Goal: Task Accomplishment & Management: Manage account settings

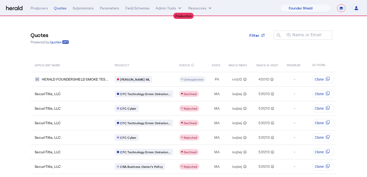
select select "pfm_lx2v_founder_shield"
select select "**********"
select select "pfm_md8s_semsee"
click at [280, 4] on select "1Fort Affinity Risk Billy BindHQ Bunker CRC Campus Coverage Citadel Fifthwall F…" at bounding box center [305, 8] width 50 height 8
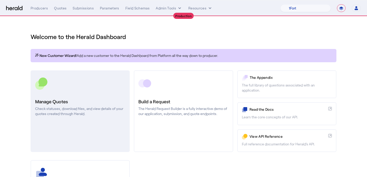
click at [101, 85] on div at bounding box center [80, 83] width 90 height 13
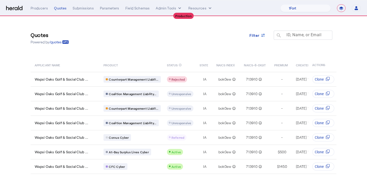
click at [309, 37] on mat-label "ID, Name, or Email" at bounding box center [304, 34] width 35 height 5
click at [309, 37] on input "ID, Name, or Email" at bounding box center [305, 35] width 46 height 6
paste input "**********"
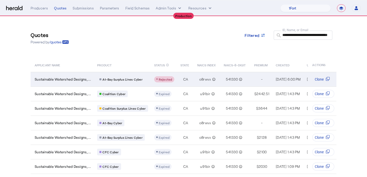
click at [189, 82] on td "CA" at bounding box center [184, 79] width 17 height 15
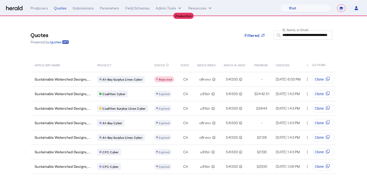
click at [297, 37] on input "**********" at bounding box center [305, 35] width 46 height 6
paste input "text"
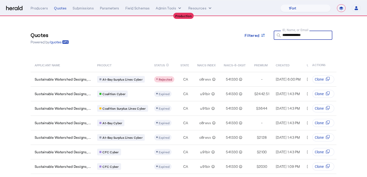
type input "**********"
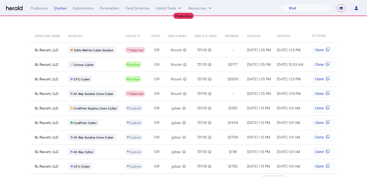
scroll to position [31, 0]
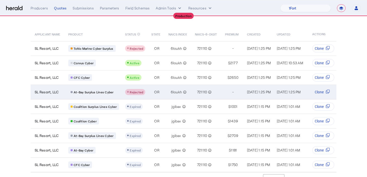
click at [169, 90] on div "6loukh info_outline" at bounding box center [179, 91] width 20 height 7
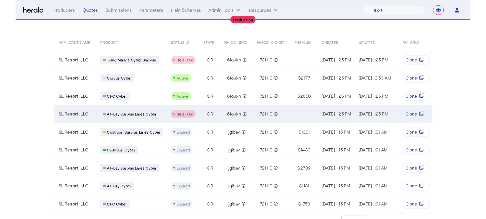
scroll to position [0, 0]
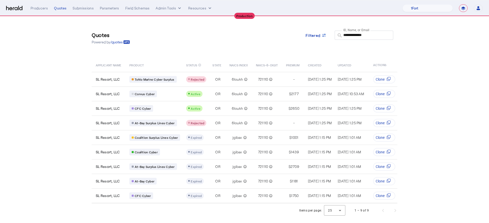
click at [367, 38] on div "**********" at bounding box center [367, 38] width 46 height 14
drag, startPoint x: 371, startPoint y: 35, endPoint x: 329, endPoint y: 36, distance: 42.3
click at [329, 36] on div "**********" at bounding box center [350, 38] width 96 height 15
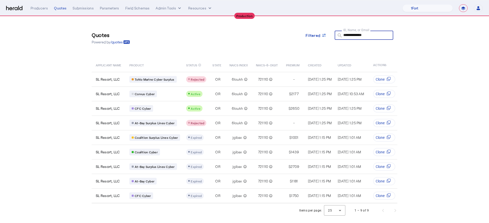
drag, startPoint x: 367, startPoint y: 33, endPoint x: 338, endPoint y: 33, distance: 28.3
click at [338, 33] on div "**********" at bounding box center [362, 35] width 55 height 9
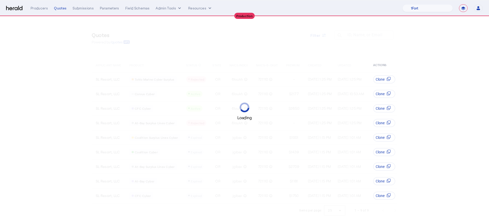
click at [46, 11] on div "**********" at bounding box center [257, 8] width 453 height 8
click at [46, 10] on div "Producers" at bounding box center [39, 8] width 17 height 5
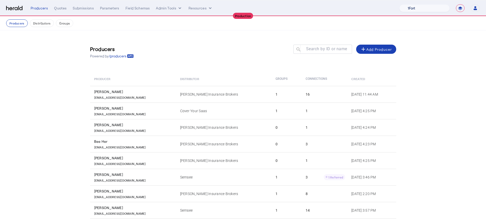
click at [367, 7] on select "1Fort Affinity Risk Billy BindHQ Bunker CRC Campus Coverage Citadel Fifthwall F…" at bounding box center [424, 8] width 50 height 8
select select "pfm_a9p2_hib_marketplace"
click at [367, 4] on select "1Fort Affinity Risk Billy BindHQ Bunker CRC Campus Coverage Citadel Fifthwall F…" at bounding box center [424, 8] width 50 height 8
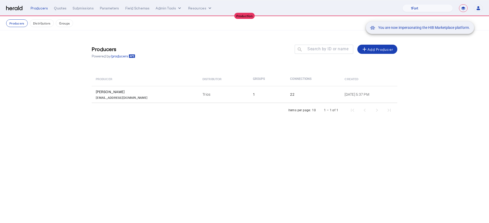
click at [55, 8] on div "You are now impersonating the HIB Marketplace platform." at bounding box center [244, 111] width 489 height 223
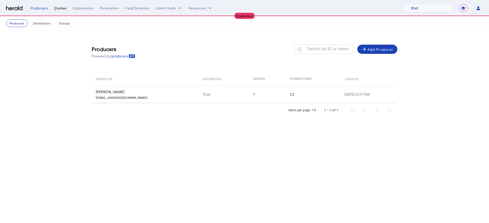
click at [57, 8] on div "Quotes" at bounding box center [60, 8] width 12 height 5
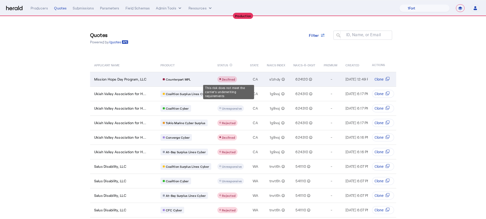
click at [228, 77] on span "Declined" at bounding box center [228, 79] width 13 height 4
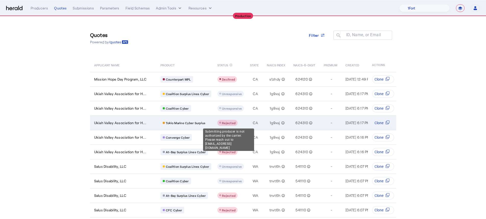
click at [233, 121] on div "Rejected" at bounding box center [227, 123] width 16 height 4
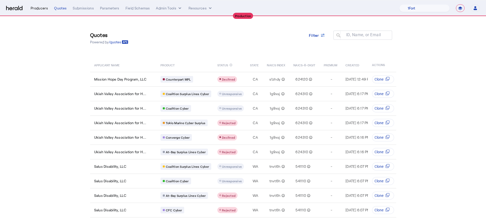
click at [32, 8] on div "Producers" at bounding box center [39, 8] width 17 height 5
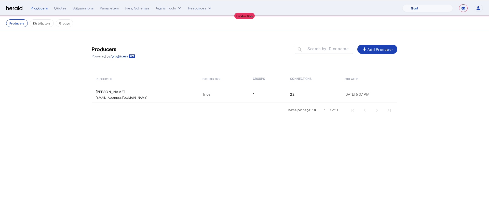
click at [249, 85] on th "Groups" at bounding box center [267, 79] width 37 height 14
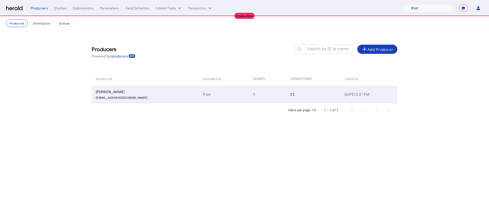
click at [220, 93] on td "Trios" at bounding box center [224, 94] width 50 height 17
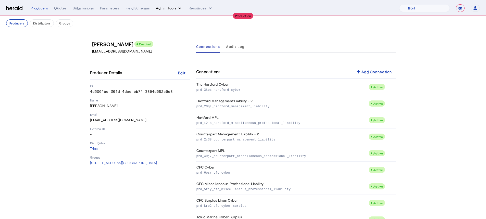
click at [168, 9] on button "Admin Tools" at bounding box center [169, 8] width 27 height 5
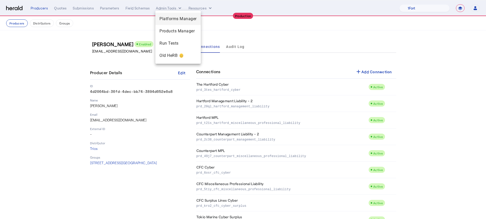
click at [169, 16] on span "Platforms Manager" at bounding box center [177, 19] width 37 height 6
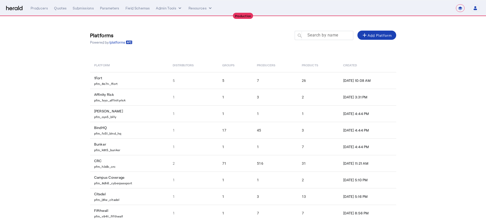
click at [327, 38] on div at bounding box center [326, 38] width 46 height 14
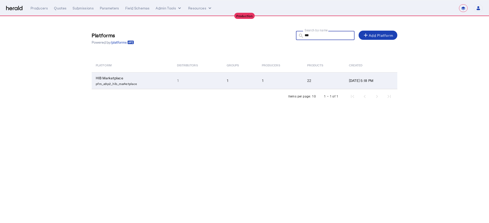
type input "***"
click at [258, 74] on td "1" at bounding box center [280, 80] width 45 height 17
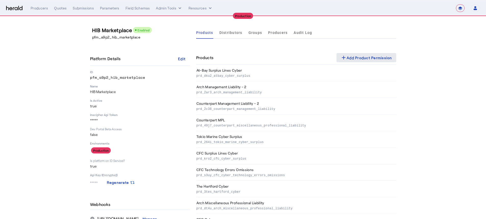
click at [348, 52] on span at bounding box center [366, 57] width 60 height 12
select select "pfm_a9p2_hib_marketplace"
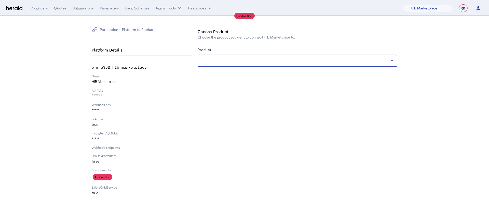
click at [283, 59] on div at bounding box center [296, 61] width 189 height 6
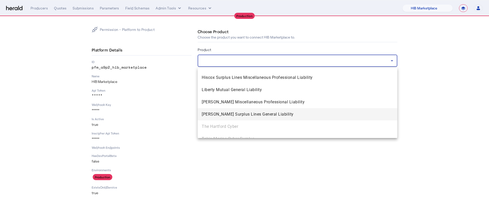
scroll to position [620, 0]
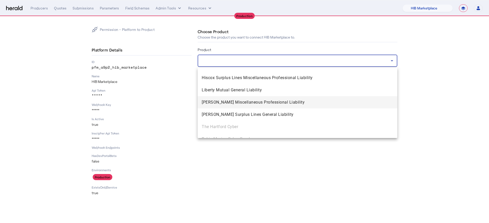
click at [275, 103] on span "Markel Miscellaneous Professional Liability" at bounding box center [298, 102] width 192 height 6
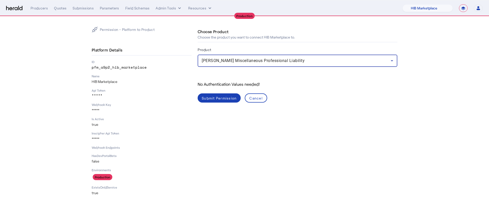
click at [226, 107] on div "Choose Product Choose the product you want to connect HIB Marketplace to. Produ…" at bounding box center [298, 111] width 200 height 169
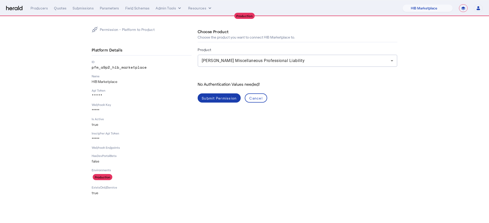
click at [227, 103] on span at bounding box center [219, 98] width 43 height 12
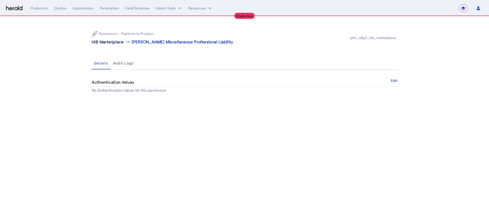
click at [108, 41] on p "HIB Marketplace" at bounding box center [108, 42] width 32 height 6
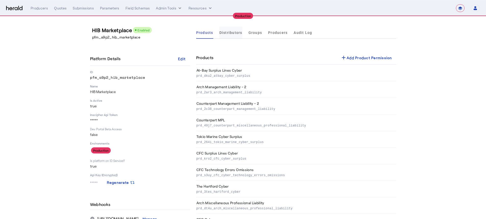
click at [233, 33] on span "Distributors" at bounding box center [230, 33] width 23 height 4
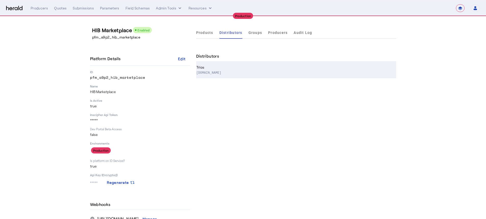
click at [360, 66] on th "Trios www.heffins.com" at bounding box center [296, 70] width 200 height 17
select select "pfm_a9p2_hib_marketplace"
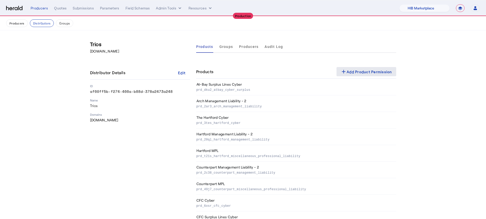
click at [354, 74] on div "add Add Product Permission" at bounding box center [365, 72] width 51 height 6
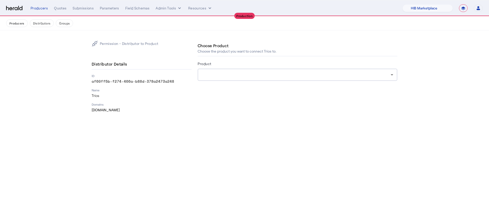
click at [276, 79] on div at bounding box center [298, 75] width 192 height 12
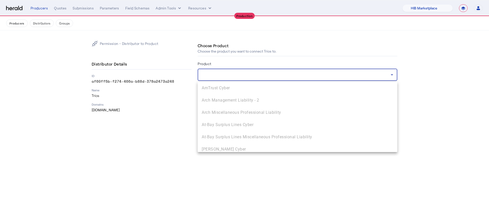
scroll to position [188, 0]
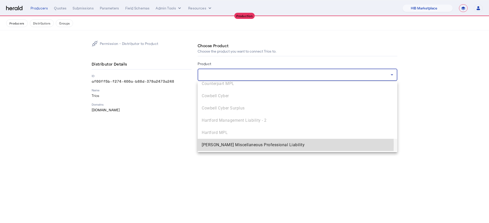
click at [264, 145] on span "Markel Miscellaneous Professional Liability" at bounding box center [298, 145] width 192 height 6
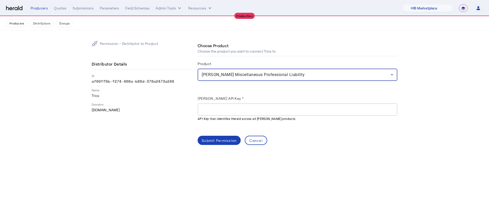
click at [270, 106] on div at bounding box center [298, 109] width 192 height 12
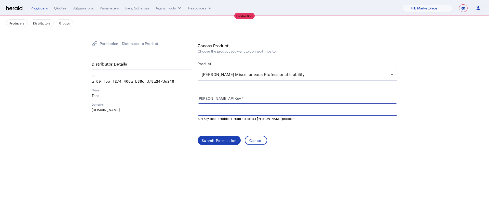
paste input "**********"
type input "**********"
click at [219, 138] on div "Submit Permission" at bounding box center [219, 140] width 35 height 5
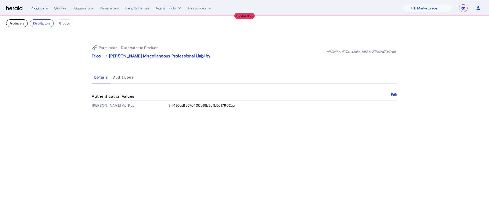
click at [18, 24] on button "Producers" at bounding box center [17, 23] width 22 height 8
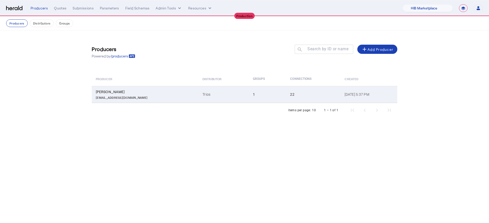
click at [134, 100] on td "Ryan Apgar rapgar@heffgroup.com" at bounding box center [145, 94] width 107 height 17
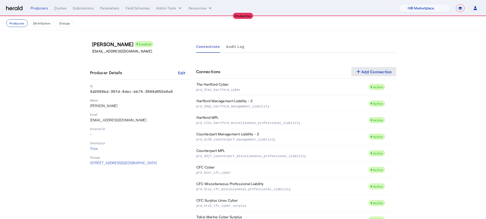
click at [356, 76] on span at bounding box center [373, 72] width 45 height 12
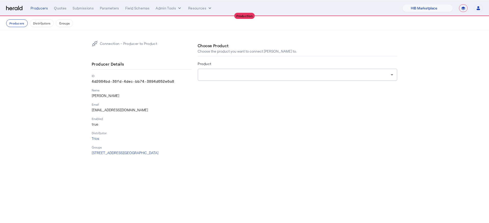
click at [321, 64] on div "Product" at bounding box center [298, 64] width 200 height 8
click at [320, 74] on div at bounding box center [296, 75] width 189 height 6
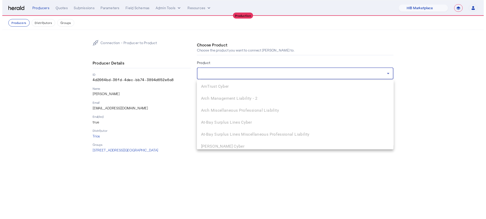
scroll to position [188, 0]
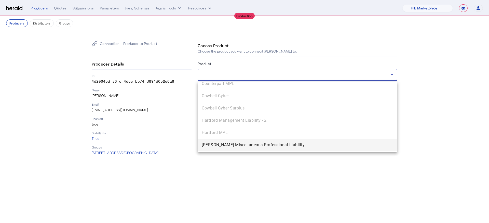
click at [292, 140] on mat-option "Markel Miscellaneous Professional Liability" at bounding box center [298, 145] width 200 height 12
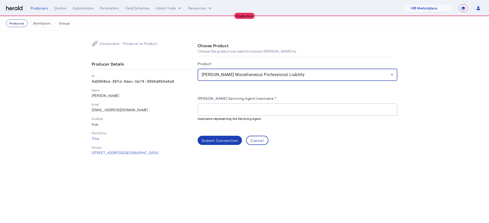
click at [20, 22] on button "Producers" at bounding box center [17, 23] width 22 height 8
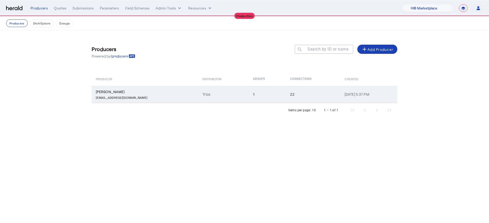
click at [199, 92] on td "Trios" at bounding box center [224, 94] width 50 height 17
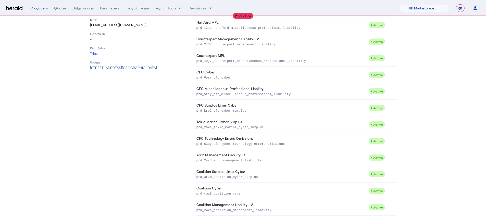
scroll to position [82, 0]
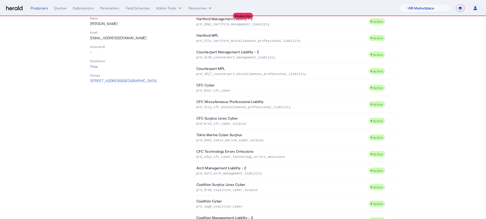
click at [367, 4] on nav "**********" at bounding box center [243, 8] width 486 height 16
click at [367, 5] on select "1Fort Affinity Risk Billy BindHQ Bunker CRC Campus Coverage Citadel Fifthwall F…" at bounding box center [424, 8] width 50 height 8
click at [367, 9] on select "1Fort Affinity Risk Billy BindHQ Bunker CRC Campus Coverage Citadel Fifthwall F…" at bounding box center [424, 8] width 50 height 8
click at [367, 4] on select "1Fort Affinity Risk Billy BindHQ Bunker CRC Campus Coverage Citadel Fifthwall F…" at bounding box center [424, 8] width 50 height 8
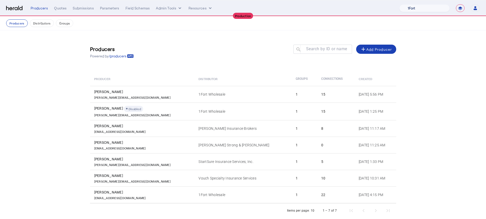
click at [194, 177] on td "1Fort Wholesale" at bounding box center [242, 194] width 97 height 17
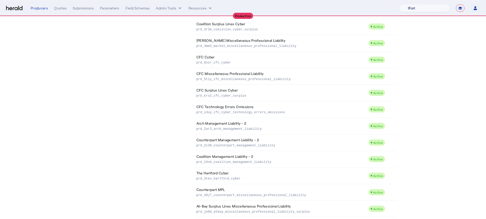
scroll to position [192, 0]
click at [244, 44] on p "prd_3mm3_markel_miscellaneous_professional_liability" at bounding box center [281, 46] width 170 height 5
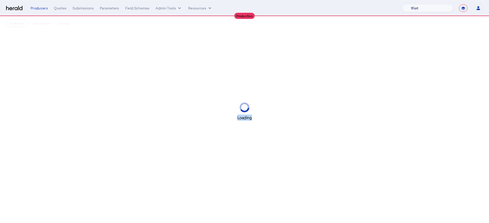
click at [244, 44] on div "Loading" at bounding box center [244, 111] width 489 height 223
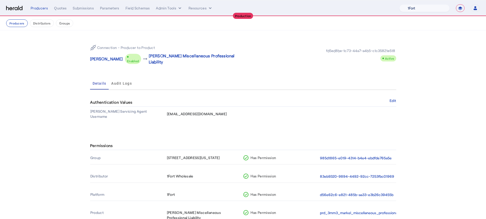
click at [161, 112] on div "Connection - Producer to Product Toby Hung Enabled arrow_right_alt Markel Misce…" at bounding box center [243, 80] width 326 height 101
drag, startPoint x: 412, startPoint y: 9, endPoint x: 95, endPoint y: 103, distance: 330.5
click at [95, 107] on th "Markel Servicing Agent Username" at bounding box center [128, 114] width 76 height 14
click at [115, 107] on th "Markel Servicing Agent Username" at bounding box center [128, 114] width 76 height 14
drag, startPoint x: 150, startPoint y: 103, endPoint x: 93, endPoint y: 106, distance: 56.6
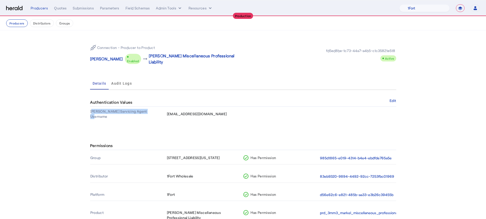
click at [93, 107] on th "Markel Servicing Agent Username" at bounding box center [128, 114] width 76 height 14
copy th "Markel Servicing Agent Username"
click at [367, 9] on select "1Fort Affinity Risk Billy BindHQ Bunker CRC Campus Coverage Citadel Fifthwall F…" at bounding box center [424, 8] width 50 height 8
click at [367, 4] on select "1Fort Affinity Risk Billy BindHQ Bunker CRC Campus Coverage Citadel Fifthwall F…" at bounding box center [424, 8] width 50 height 8
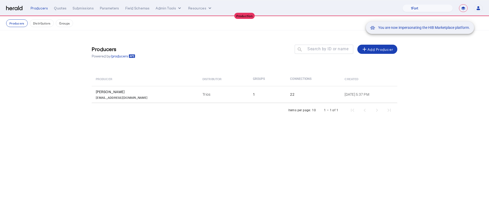
click at [180, 95] on div "You are now impersonating the HIB Marketplace platform." at bounding box center [244, 111] width 489 height 223
click at [187, 94] on div "You are now impersonating the HIB Marketplace platform." at bounding box center [244, 111] width 489 height 223
click at [193, 95] on div "You are now impersonating the HIB Marketplace platform." at bounding box center [244, 111] width 489 height 223
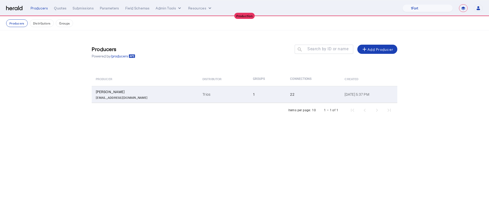
click at [199, 94] on td "Trios" at bounding box center [224, 94] width 50 height 17
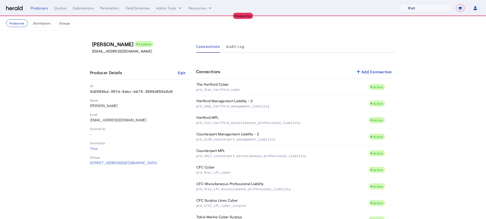
click at [367, 6] on select "1Fort Affinity Risk Billy BindHQ Bunker CRC Campus Coverage Citadel Fifthwall F…" at bounding box center [424, 8] width 50 height 8
click at [174, 8] on button "Admin Tools" at bounding box center [169, 8] width 27 height 5
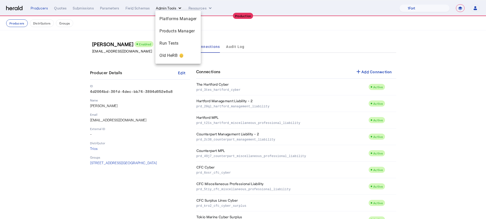
click at [174, 8] on div at bounding box center [243, 109] width 486 height 219
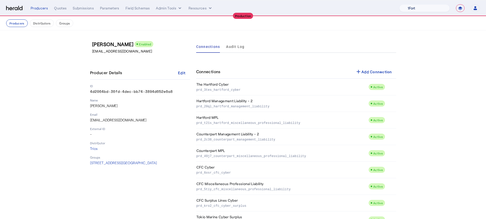
click at [367, 5] on select "1Fort Affinity Risk Billy BindHQ Bunker CRC Campus Coverage Citadel Fifthwall F…" at bounding box center [424, 8] width 50 height 8
click at [367, 4] on select "1Fort Affinity Risk Billy BindHQ Bunker CRC Campus Coverage Citadel Fifthwall F…" at bounding box center [424, 8] width 50 height 8
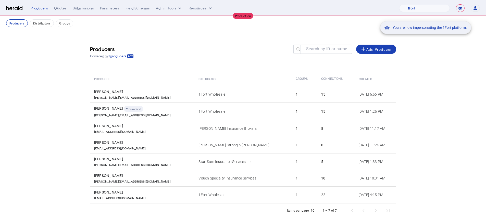
click at [230, 177] on div "You are now impersonating the 1Fort platform." at bounding box center [243, 109] width 486 height 219
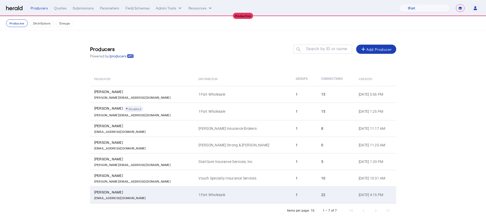
click at [230, 177] on td "1Fort Wholesale" at bounding box center [242, 194] width 97 height 17
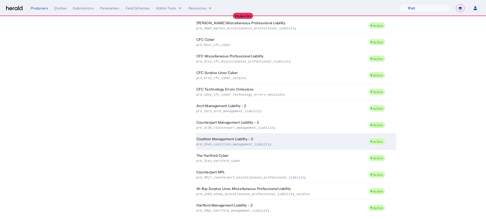
scroll to position [187, 0]
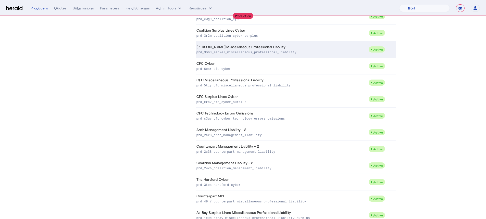
click at [246, 51] on p "prd_3mm3_markel_miscellaneous_professional_liability" at bounding box center [281, 51] width 170 height 5
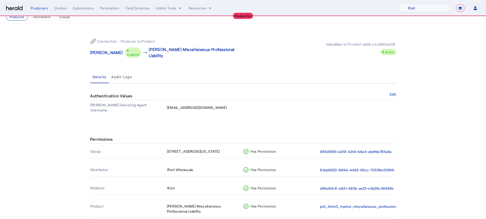
scroll to position [9, 0]
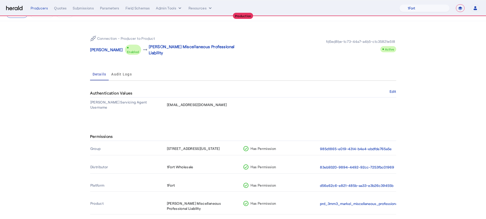
click at [341, 143] on th "985d1865-e019-4314-b4e4-ebdfde765a5e" at bounding box center [357, 149] width 76 height 12
click at [341, 146] on button "985d1865-e019-4314-b4e4-ebdfde765a5e" at bounding box center [356, 149] width 72 height 6
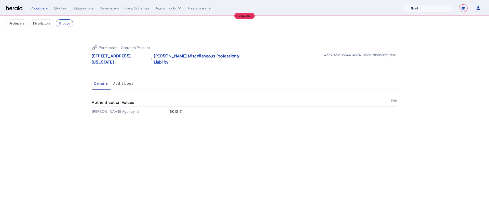
click at [367, 7] on select "1Fort Affinity Risk Billy BindHQ Bunker CRC Campus Coverage Citadel Fifthwall F…" at bounding box center [428, 8] width 50 height 8
select select "pfm_a9p2_hib_marketplace"
click at [367, 4] on select "1Fort Affinity Risk Billy BindHQ Bunker CRC Campus Coverage Citadel Fifthwall F…" at bounding box center [428, 8] width 50 height 8
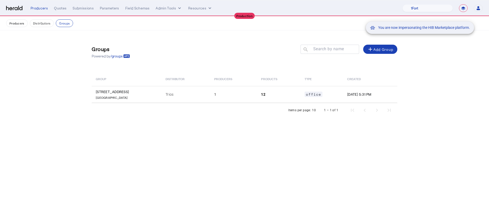
click at [137, 95] on div "You are now impersonating the HIB Marketplace platform." at bounding box center [244, 111] width 489 height 223
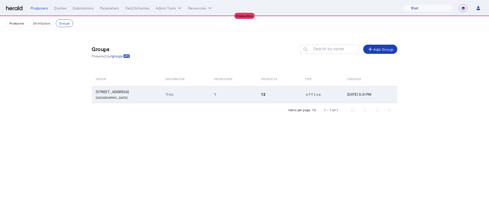
click at [161, 101] on tr "1350 Carlback Ave Walnut Creek CA, 94596 Trios 1 12 office Jun 25, 2025, 5:31 PM" at bounding box center [245, 94] width 306 height 17
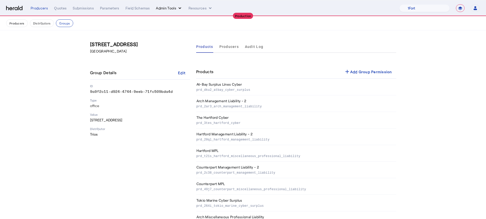
click at [175, 9] on button "Admin Tools" at bounding box center [169, 8] width 27 height 5
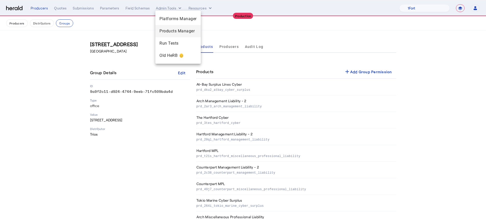
click at [186, 31] on span "Products Manager" at bounding box center [177, 31] width 37 height 6
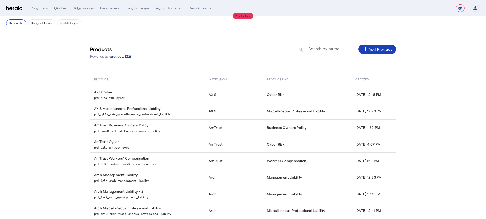
click at [330, 50] on mat-label "Search by name" at bounding box center [323, 49] width 31 height 5
click at [330, 50] on input "Search by name" at bounding box center [327, 49] width 46 height 6
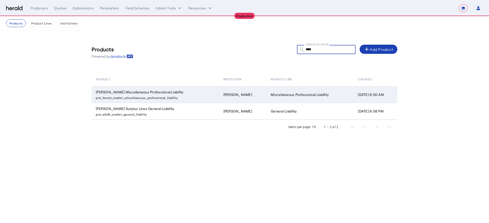
type input "****"
click at [231, 92] on td "Markel" at bounding box center [242, 94] width 47 height 17
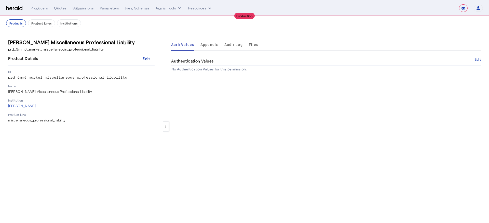
click at [213, 44] on span "Appendix" at bounding box center [210, 45] width 18 height 4
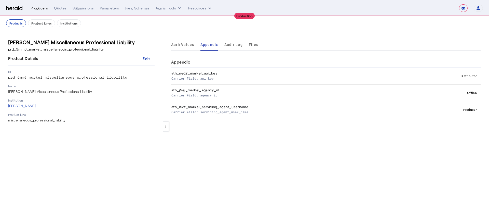
click at [47, 9] on div "Producers" at bounding box center [39, 8] width 17 height 5
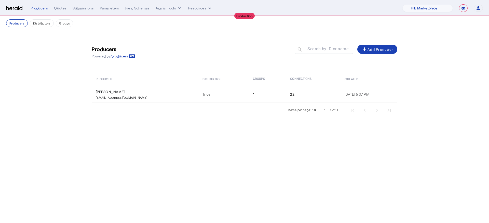
click at [29, 25] on div "Producers Distributors Groups" at bounding box center [244, 23] width 477 height 8
click at [35, 22] on button "Distributors" at bounding box center [42, 23] width 24 height 8
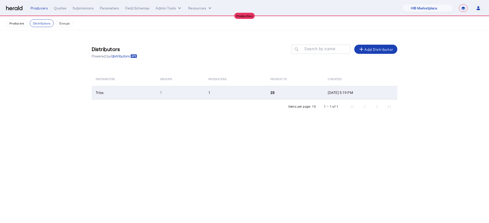
click at [236, 98] on td "1" at bounding box center [235, 92] width 62 height 13
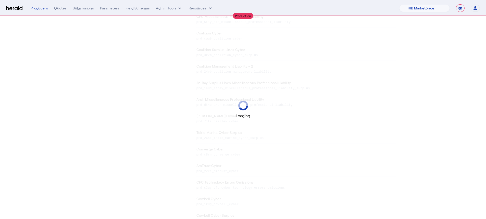
scroll to position [251, 0]
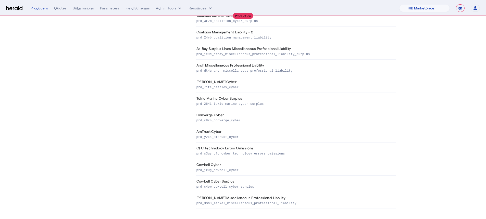
click at [314, 177] on p "prd_3mm3_markel_miscellaneous_professional_liability" at bounding box center [295, 202] width 198 height 5
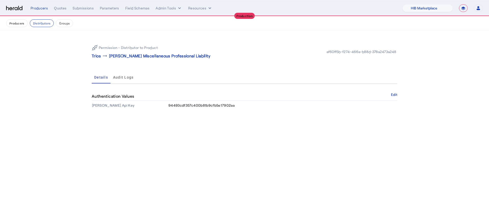
click at [16, 27] on nav "Producers Distributors Groups" at bounding box center [244, 23] width 489 height 14
click at [15, 27] on button "Producers" at bounding box center [17, 23] width 22 height 8
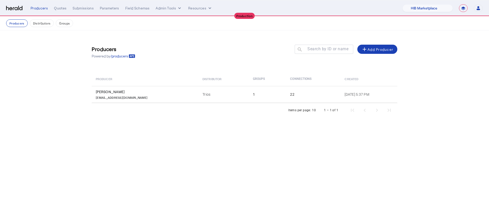
click at [367, 3] on nav "**********" at bounding box center [244, 8] width 489 height 16
click at [367, 5] on select "1Fort Affinity Risk Billy BindHQ Bunker CRC Campus Coverage Citadel Fifthwall F…" at bounding box center [428, 8] width 50 height 8
select select "pfm_r9a7_zywave"
click at [367, 4] on select "1Fort Affinity Risk Billy BindHQ Bunker CRC Campus Coverage Citadel Fifthwall F…" at bounding box center [428, 8] width 50 height 8
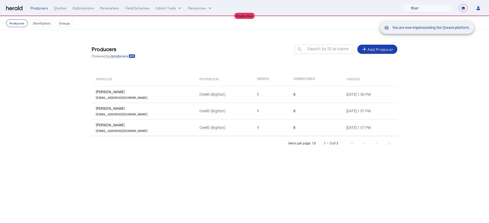
click at [54, 8] on div "You are now impersonating the Zywave platform." at bounding box center [244, 111] width 489 height 223
click at [56, 8] on div "Quotes" at bounding box center [60, 8] width 12 height 5
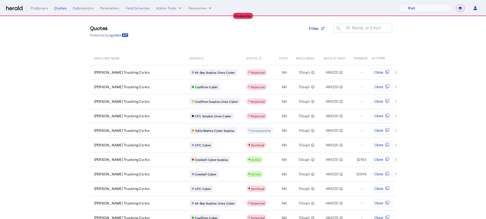
scroll to position [10, 0]
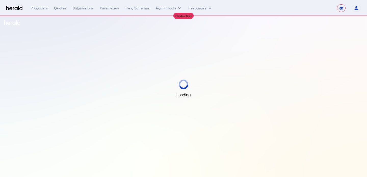
select select "**********"
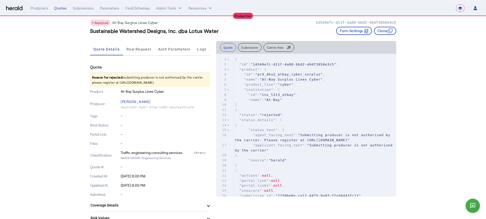
scroll to position [7, 0]
click at [142, 49] on span "Raw Request" at bounding box center [138, 50] width 25 height 4
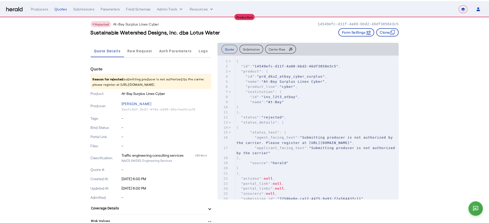
scroll to position [0, 0]
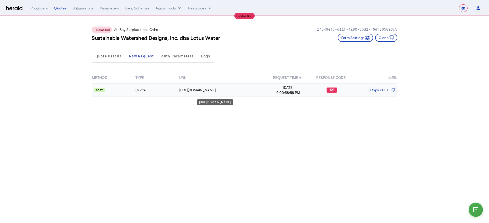
click at [191, 88] on div "[URL][DOMAIN_NAME]" at bounding box center [222, 89] width 87 height 5
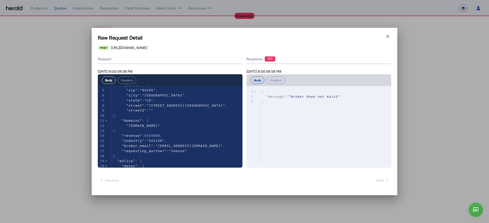
scroll to position [55, 0]
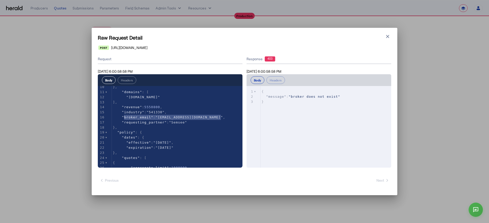
type textarea "**********"
drag, startPoint x: 221, startPoint y: 116, endPoint x: 122, endPoint y: 117, distance: 99.2
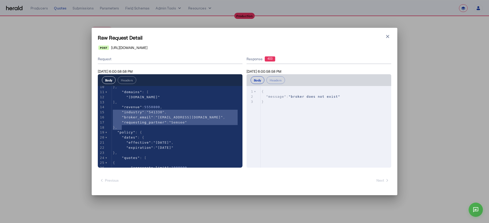
type textarea "**********"
drag, startPoint x: 125, startPoint y: 127, endPoint x: 106, endPoint y: 116, distance: 22.3
type textarea "**********"
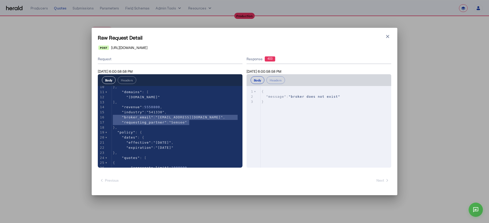
drag, startPoint x: 192, startPoint y: 122, endPoint x: 90, endPoint y: 116, distance: 101.4
click at [367, 35] on icon "button" at bounding box center [387, 36] width 3 height 3
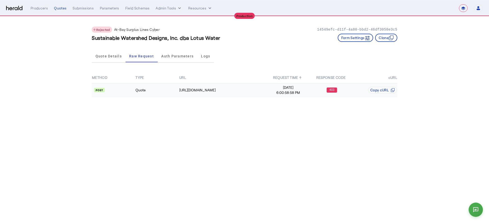
click at [321, 88] on div "403" at bounding box center [331, 89] width 43 height 5
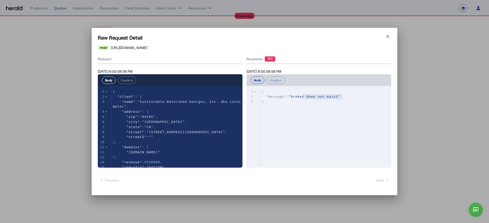
type textarea "**********"
drag, startPoint x: 345, startPoint y: 97, endPoint x: 291, endPoint y: 96, distance: 53.5
click at [291, 96] on pre ""message" : "broker does not exist"" at bounding box center [328, 96] width 135 height 5
click at [157, 15] on div "**********" at bounding box center [244, 111] width 489 height 223
click at [367, 38] on icon "button" at bounding box center [387, 36] width 5 height 5
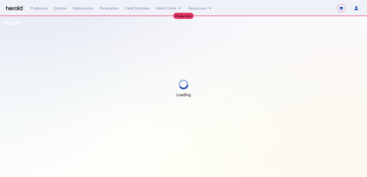
select select "**********"
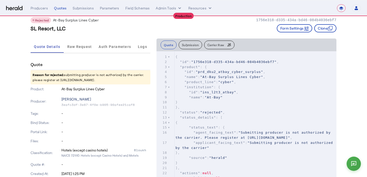
scroll to position [10, 0]
click at [90, 52] on span "Raw Request" at bounding box center [79, 46] width 25 height 12
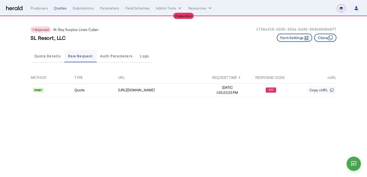
scroll to position [0, 0]
click at [112, 90] on td "Quote" at bounding box center [96, 89] width 44 height 13
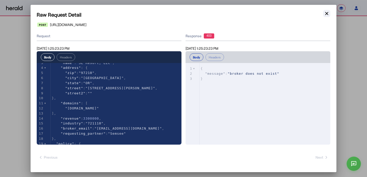
click at [327, 15] on icon "button" at bounding box center [326, 13] width 5 height 5
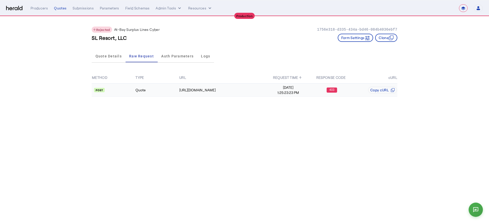
click at [307, 94] on span "1:25:23:23 PM" at bounding box center [288, 92] width 43 height 5
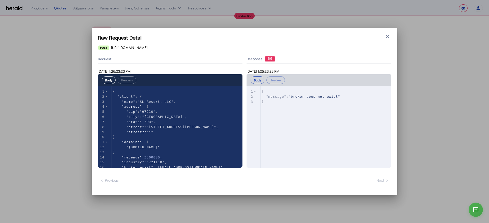
type textarea "**********"
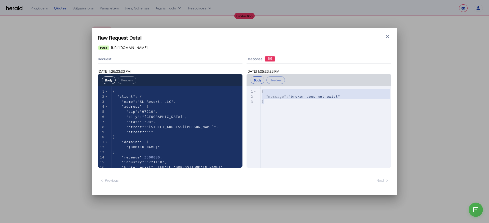
drag, startPoint x: 276, startPoint y: 102, endPoint x: 259, endPoint y: 91, distance: 20.8
click at [259, 91] on div "x 1 { 2 "message" : "broker does not exist" 3 }" at bounding box center [326, 133] width 158 height 94
click at [367, 36] on icon "button" at bounding box center [387, 36] width 5 height 5
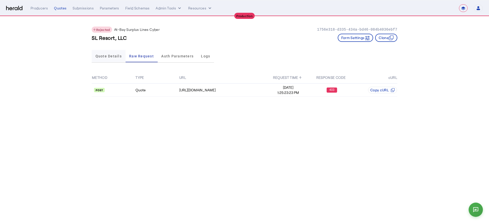
click at [106, 57] on span "Quote Details" at bounding box center [109, 56] width 26 height 4
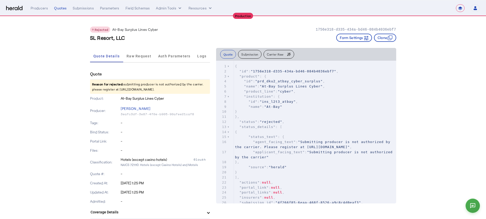
drag, startPoint x: 186, startPoint y: 89, endPoint x: 94, endPoint y: 84, distance: 92.7
click at [94, 84] on p "Reason for rejected: submitting producer is not authorized by the carrier. plea…" at bounding box center [150, 87] width 120 height 14
copy p "Reason for rejected: submitting producer is not authorized by the carrier. plea…"
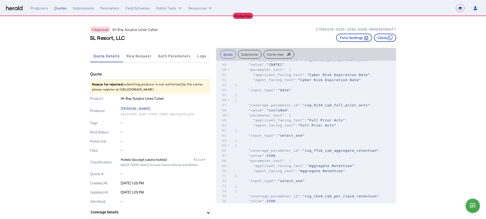
scroll to position [259, 0]
click at [130, 58] on span "Raw Request" at bounding box center [138, 56] width 25 height 4
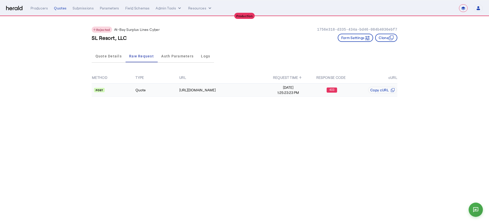
click at [146, 89] on td "Quote" at bounding box center [157, 89] width 44 height 13
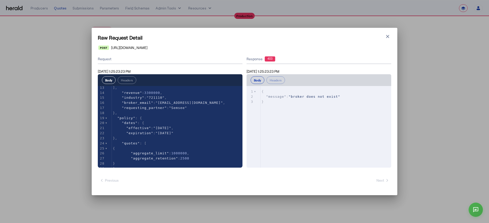
scroll to position [65, 0]
type textarea "**********"
drag, startPoint x: 218, startPoint y: 102, endPoint x: 160, endPoint y: 102, distance: 58.6
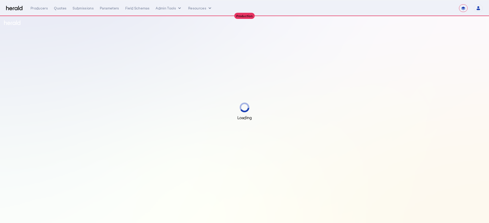
select select "**********"
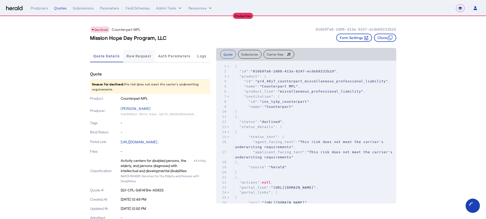
click at [140, 56] on span "Raw Request" at bounding box center [138, 56] width 25 height 4
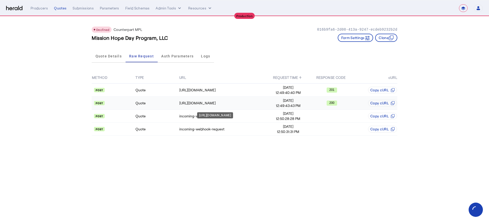
click at [238, 105] on div "https://api.yourcounterpart.com/partners/v1/application/a972d3fa-4a3e-4053-bbef…" at bounding box center [222, 102] width 87 height 5
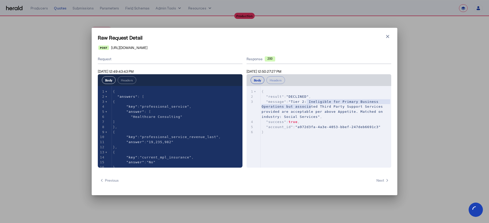
type textarea "**********"
drag, startPoint x: 308, startPoint y: 101, endPoint x: 315, endPoint y: 112, distance: 12.9
click at [315, 112] on span ""Tier 2: Ineligible for Primary Business Operations but associated Third Party …" at bounding box center [324, 109] width 124 height 19
click at [322, 125] on span ""a972d3fa-4a3e-4053-bbef-247deb6691c3"" at bounding box center [337, 127] width 85 height 4
type textarea "**********"
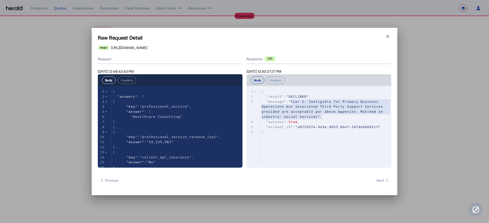
drag, startPoint x: 291, startPoint y: 101, endPoint x: 329, endPoint y: 114, distance: 39.5
click at [329, 114] on pre ""message" : "Tier 2: Ineligible for Primary Business Operations but associated …" at bounding box center [328, 109] width 135 height 20
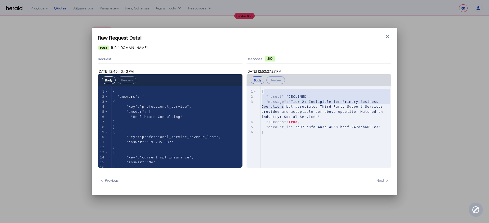
type textarea "**********"
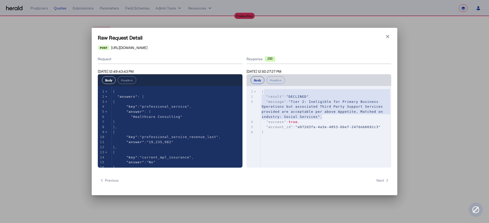
drag, startPoint x: 265, startPoint y: 94, endPoint x: 333, endPoint y: 116, distance: 71.3
click at [333, 116] on div "1 { 2 "result" : "DECLINED" , 3 "message" : "Tier 2: Ineligible for Primary Bus…" at bounding box center [328, 111] width 135 height 45
click at [391, 36] on button "Close modal" at bounding box center [387, 36] width 7 height 7
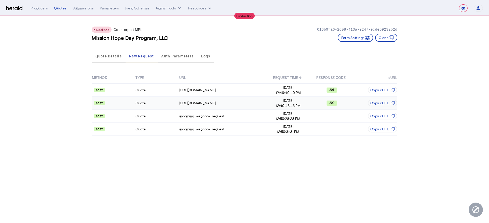
click at [299, 106] on span "12:49:43:43 PM" at bounding box center [288, 105] width 43 height 5
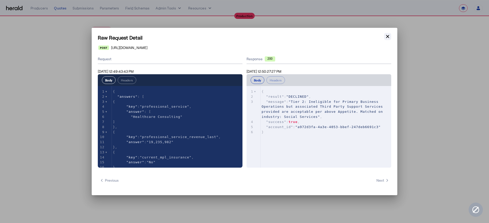
click at [390, 34] on icon "button" at bounding box center [387, 36] width 5 height 5
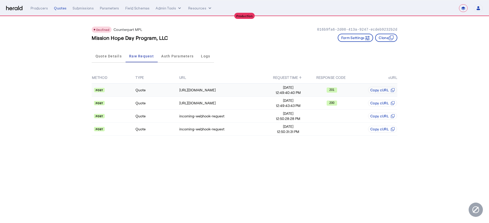
click at [350, 88] on div "201" at bounding box center [331, 89] width 43 height 5
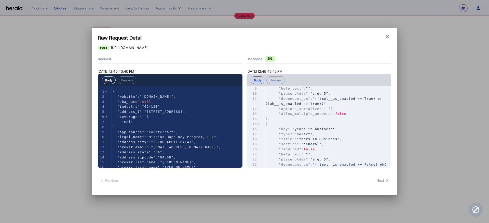
scroll to position [48, 0]
click at [385, 39] on icon "button" at bounding box center [387, 36] width 5 height 5
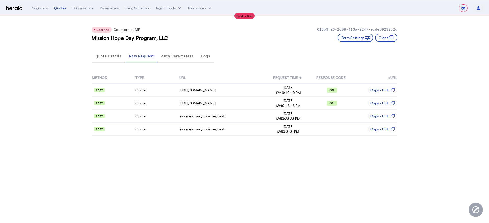
click at [70, 127] on app-quote-details "Declined Counterpart MPL 016b9fa6-2d08-413a-9247-ecdeb9232b2d Mission Hope Day …" at bounding box center [244, 79] width 489 height 126
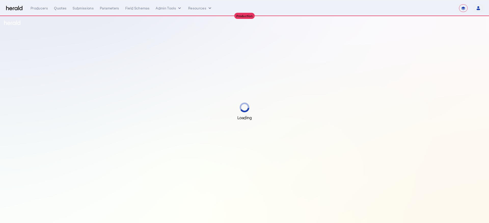
select select "**********"
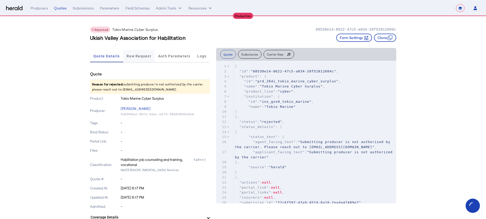
click at [145, 54] on span "Raw Request" at bounding box center [138, 56] width 25 height 12
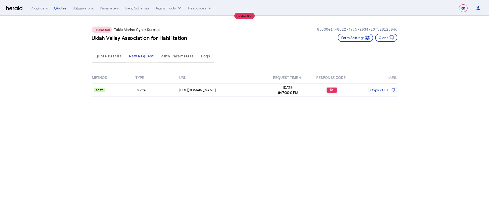
click at [269, 99] on div "METHOD TYPE URL REQUEST TIME ↑ RESPONSE CODE cURL Quote [URL][DOMAIN_NAME] [DAT…" at bounding box center [245, 84] width 306 height 39
click at [269, 92] on span "6:17:00:0 PM" at bounding box center [288, 92] width 43 height 5
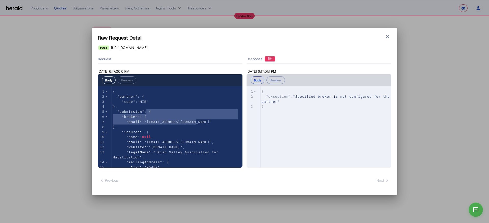
type textarea "**********"
drag, startPoint x: 215, startPoint y: 124, endPoint x: 104, endPoint y: 111, distance: 111.6
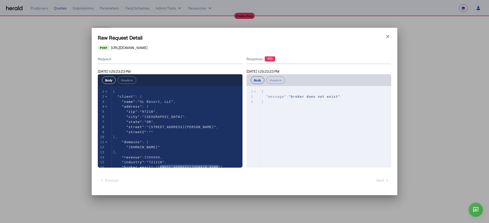
select select "**********"
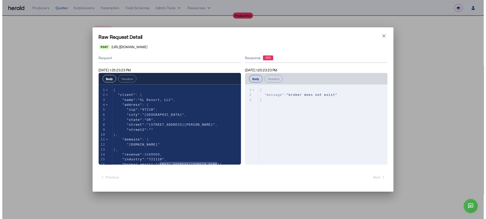
scroll to position [65, 0]
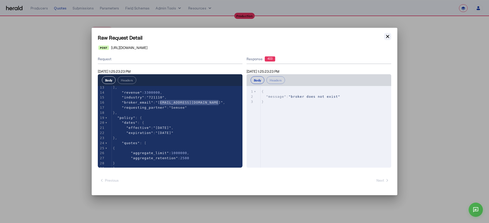
click at [387, 37] on icon "button" at bounding box center [387, 36] width 3 height 3
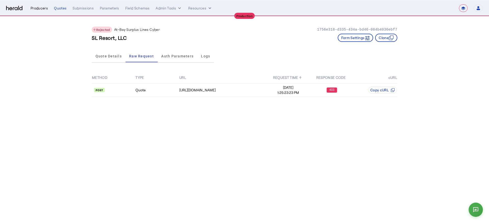
click at [37, 7] on div "Producers" at bounding box center [39, 8] width 17 height 5
